Goal: Task Accomplishment & Management: Manage account settings

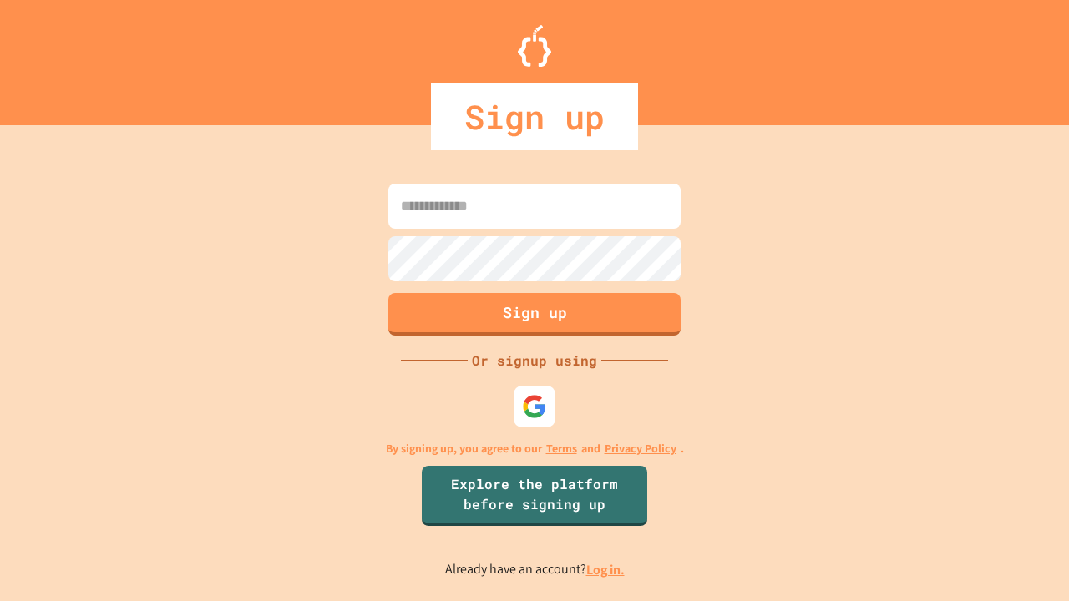
click at [606, 570] on link "Log in." at bounding box center [605, 570] width 38 height 18
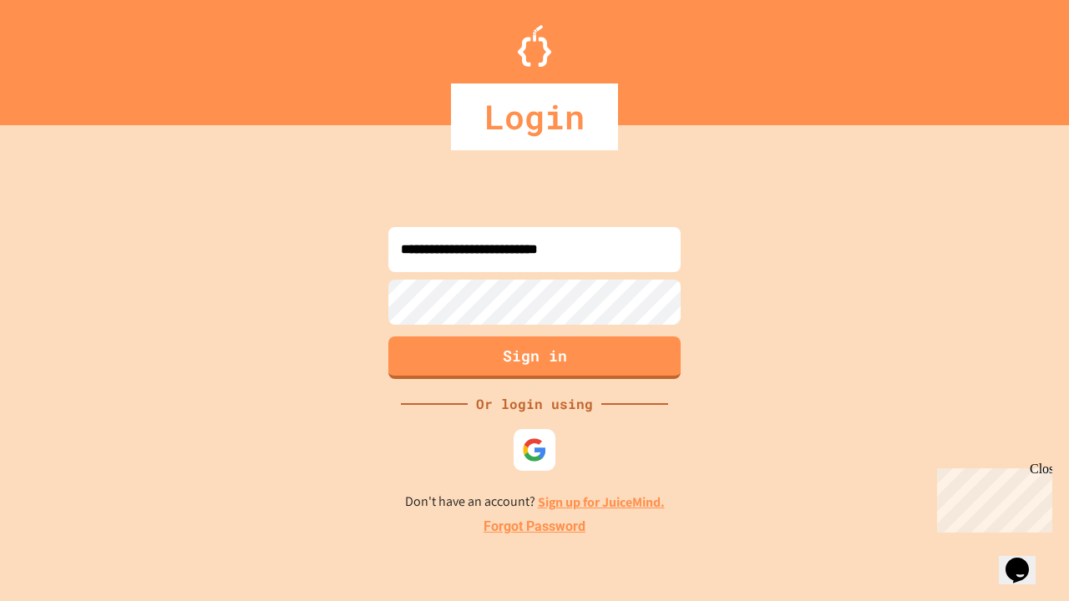
type input "**********"
